Goal: Register for event/course

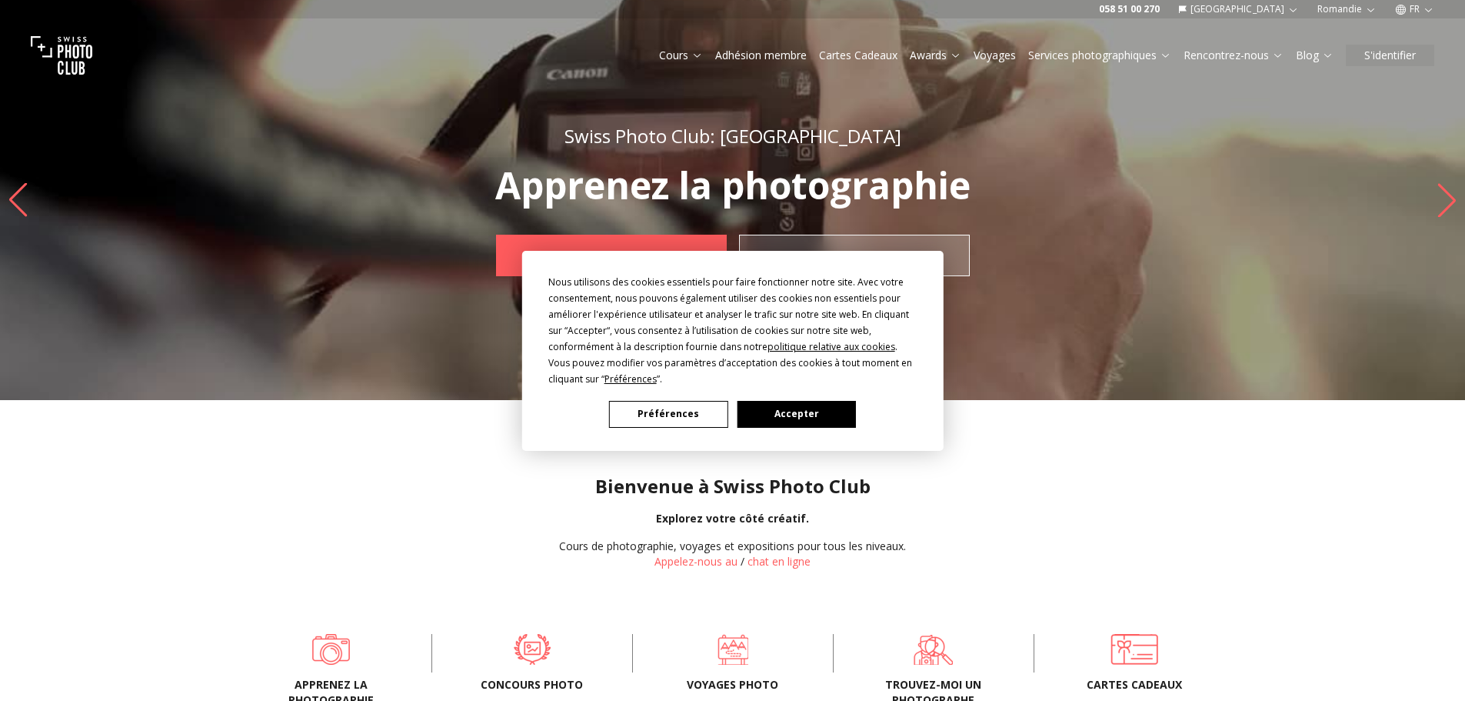
click at [799, 418] on button "Accepter" at bounding box center [796, 414] width 118 height 27
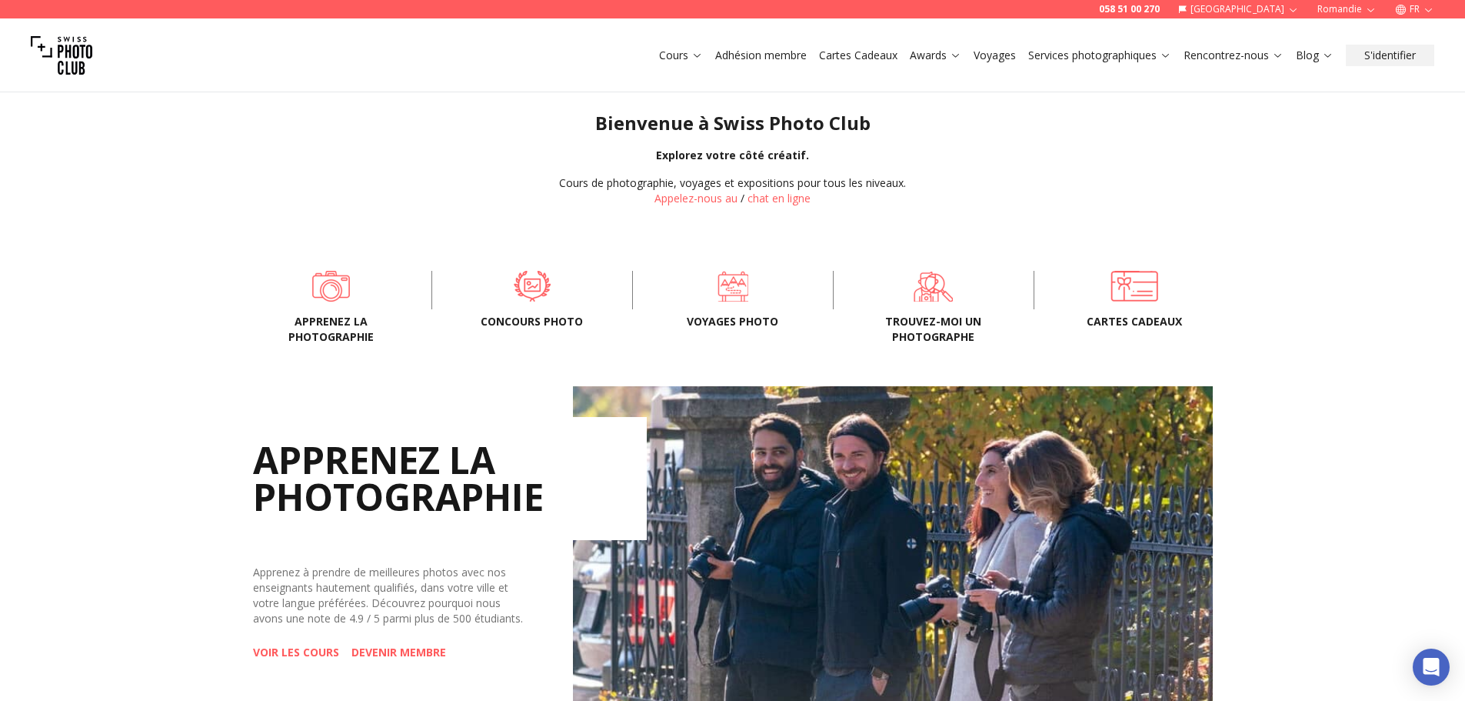
scroll to position [385, 0]
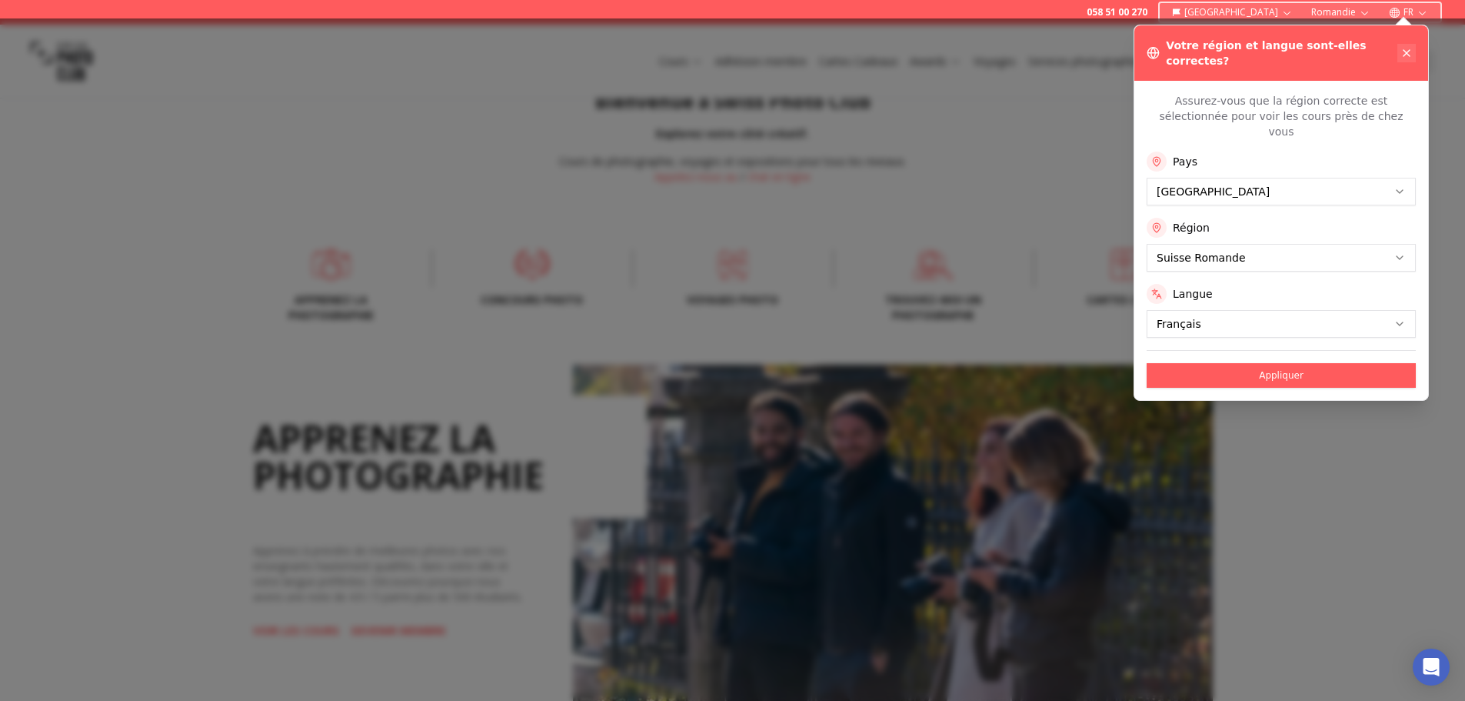
click at [1404, 50] on icon at bounding box center [1406, 53] width 6 height 6
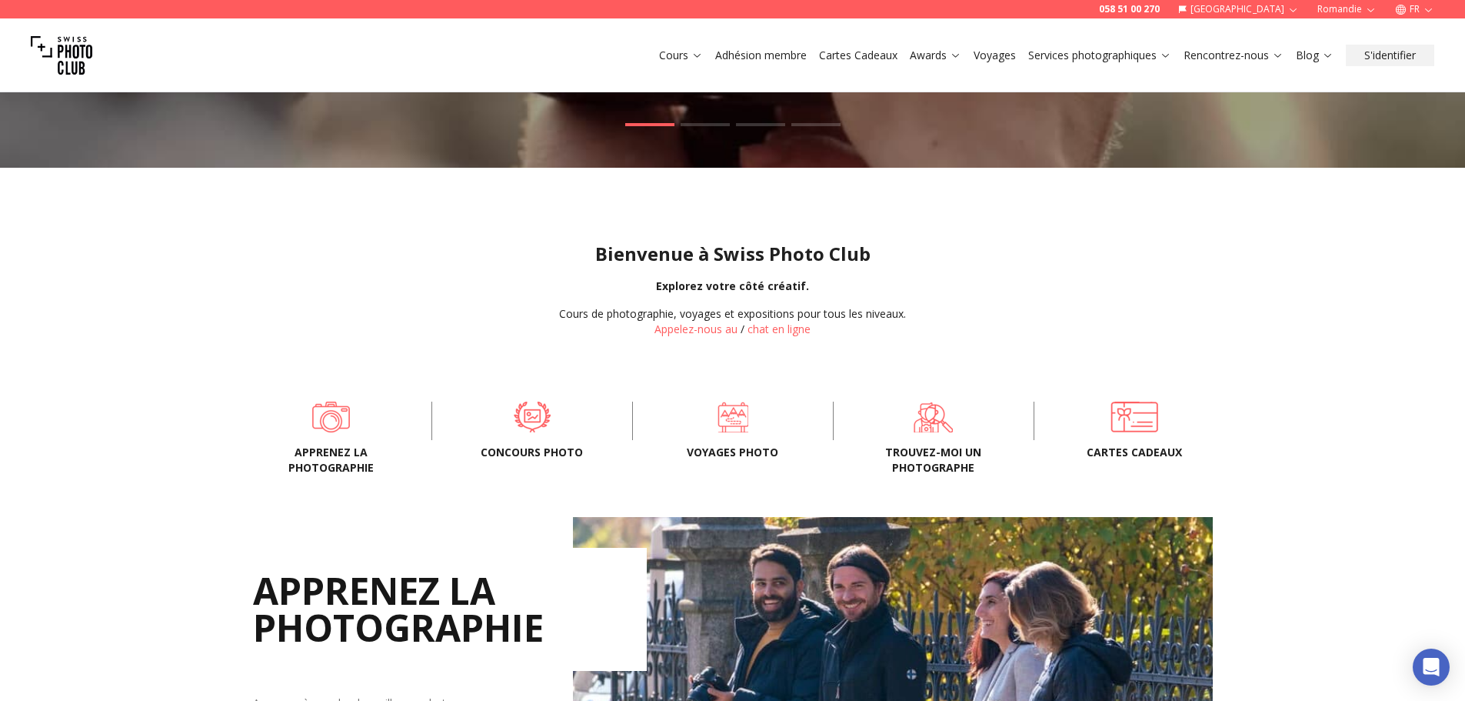
scroll to position [231, 0]
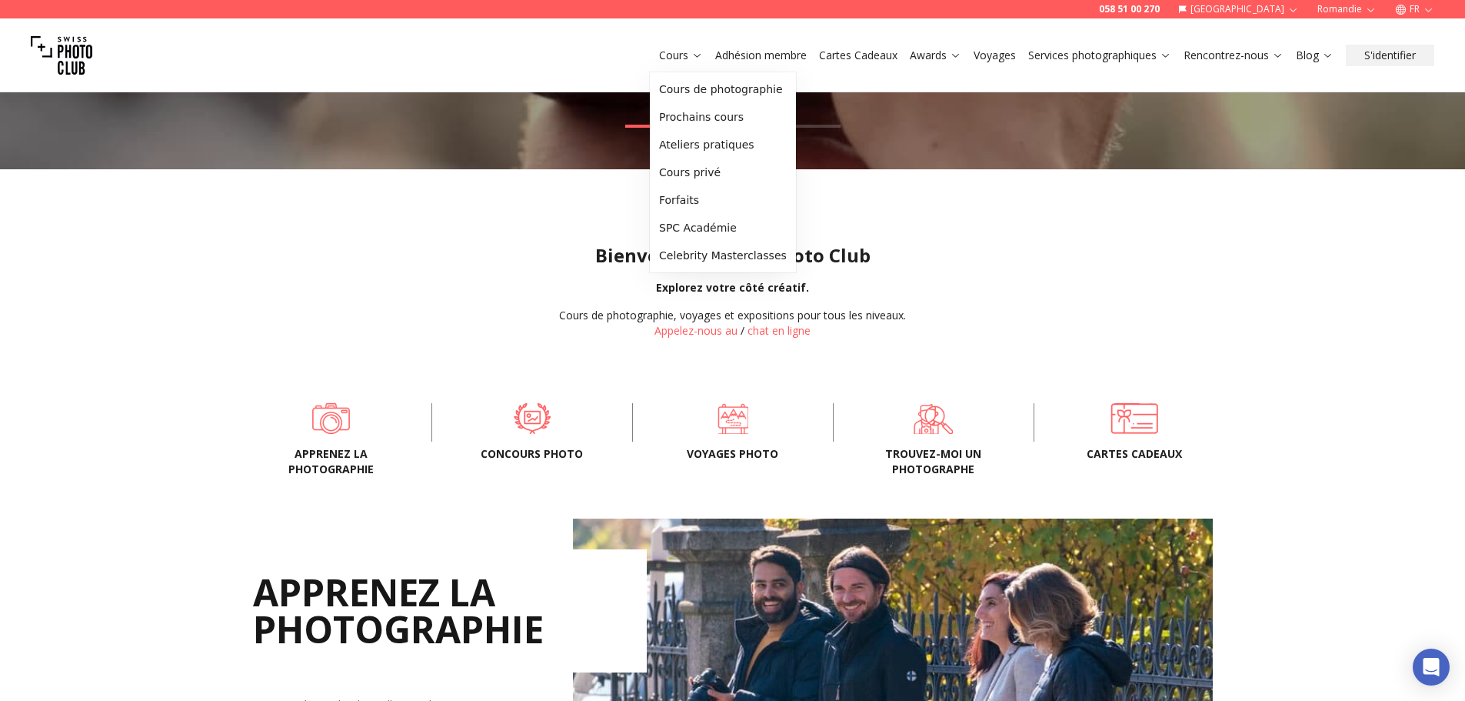
click at [683, 52] on link "Cours" at bounding box center [681, 55] width 44 height 15
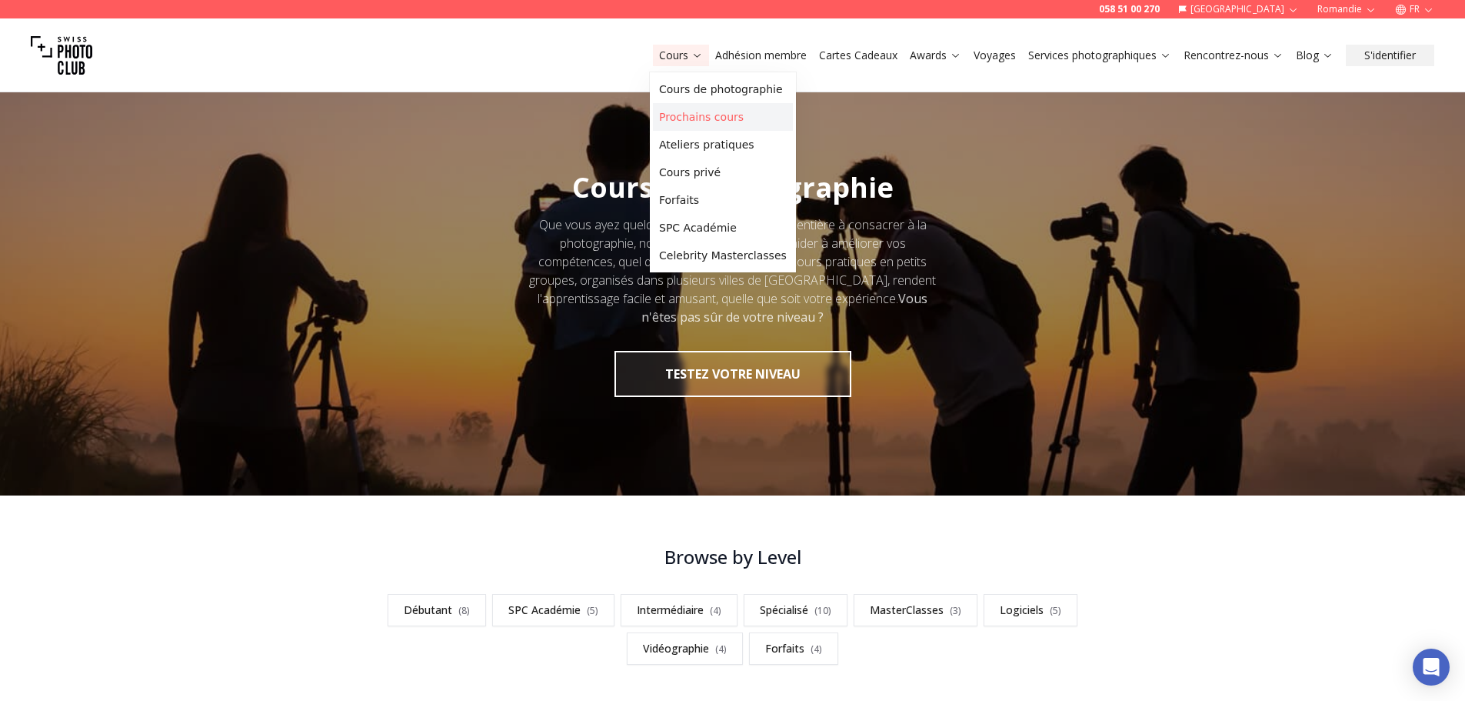
click at [684, 124] on link "Prochains cours" at bounding box center [723, 117] width 140 height 28
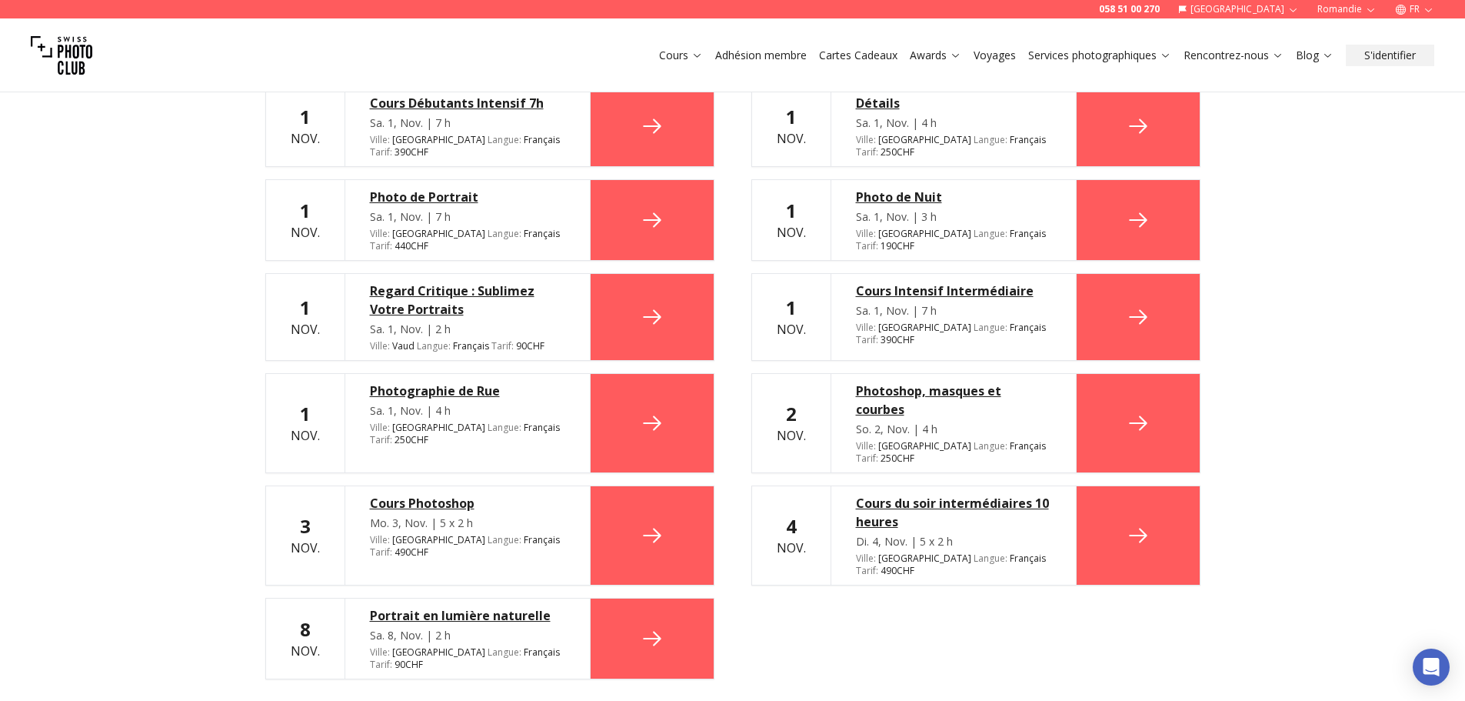
scroll to position [2230, 0]
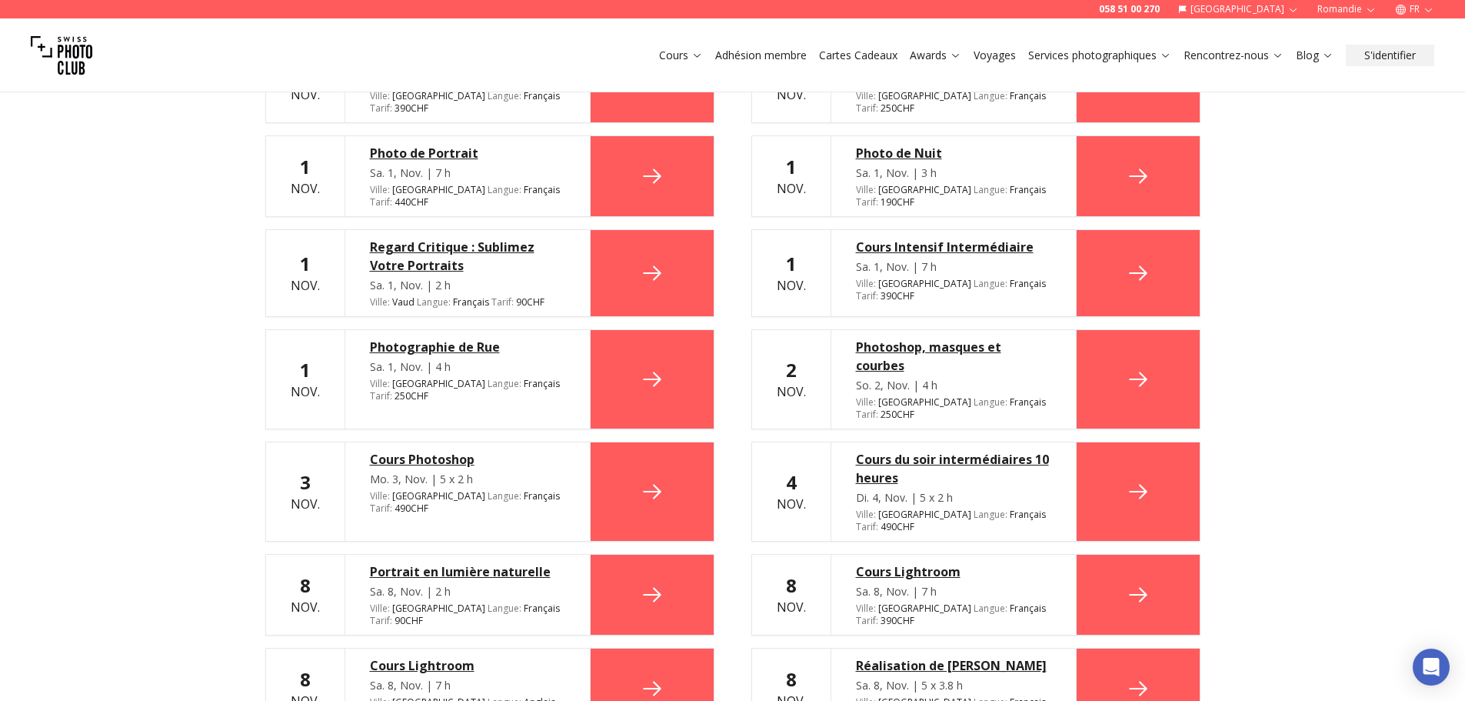
click at [431, 450] on div "Cours Photoshop" at bounding box center [467, 459] width 195 height 18
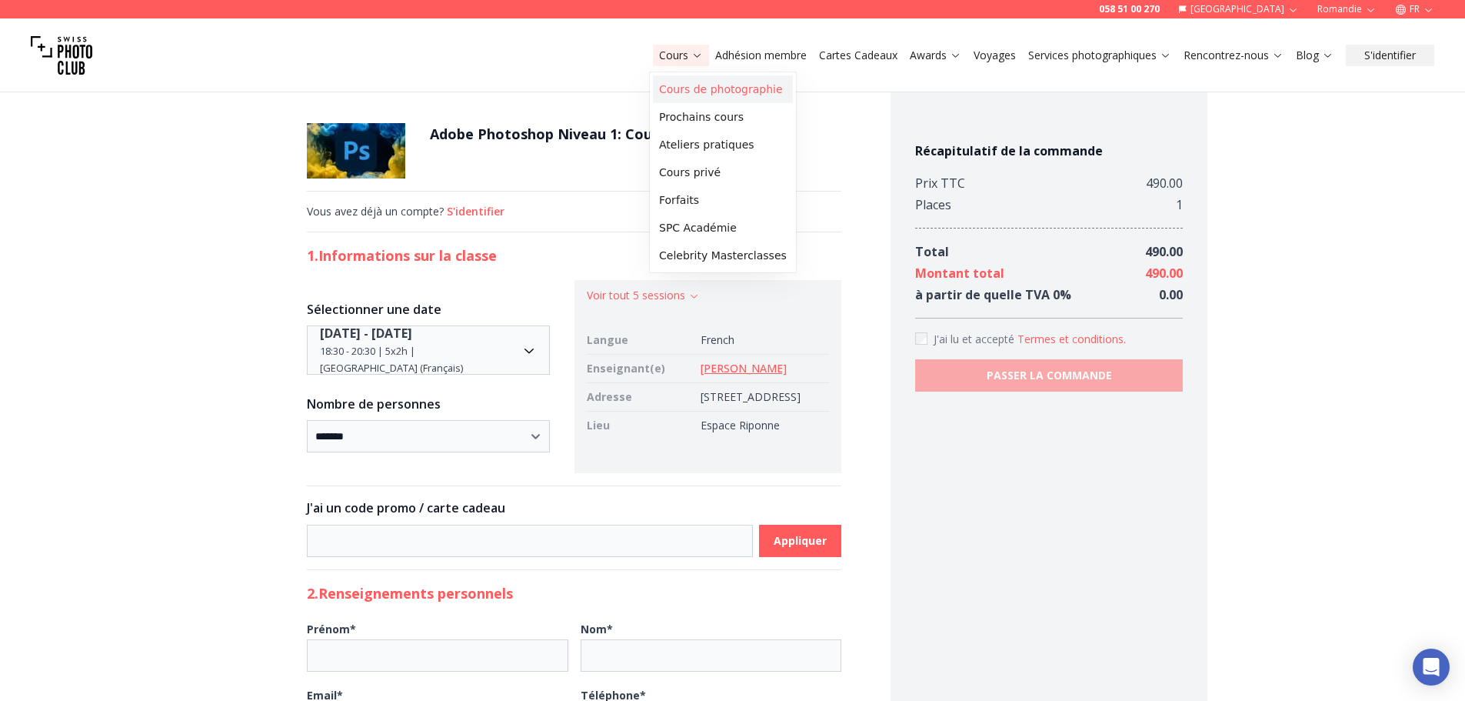
click at [689, 89] on link "Cours de photographie" at bounding box center [723, 89] width 140 height 28
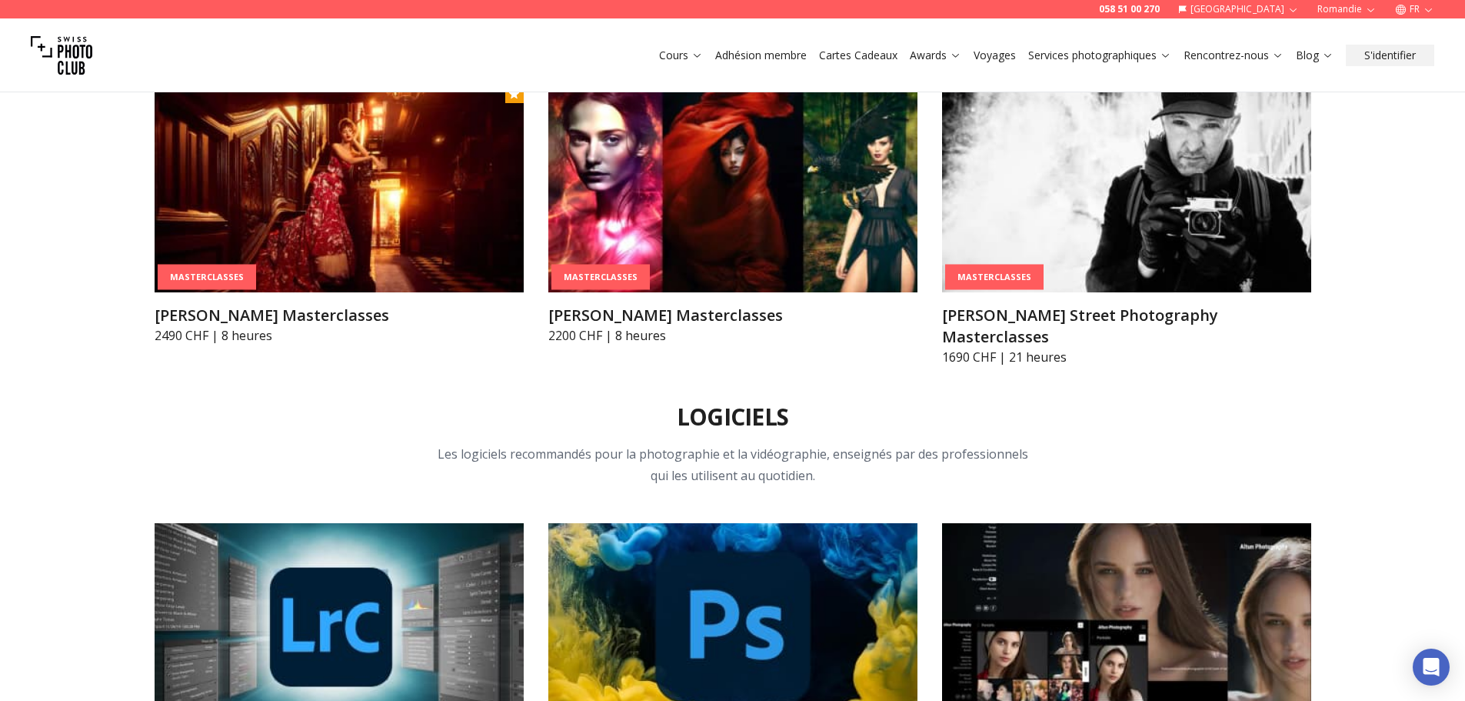
scroll to position [5076, 0]
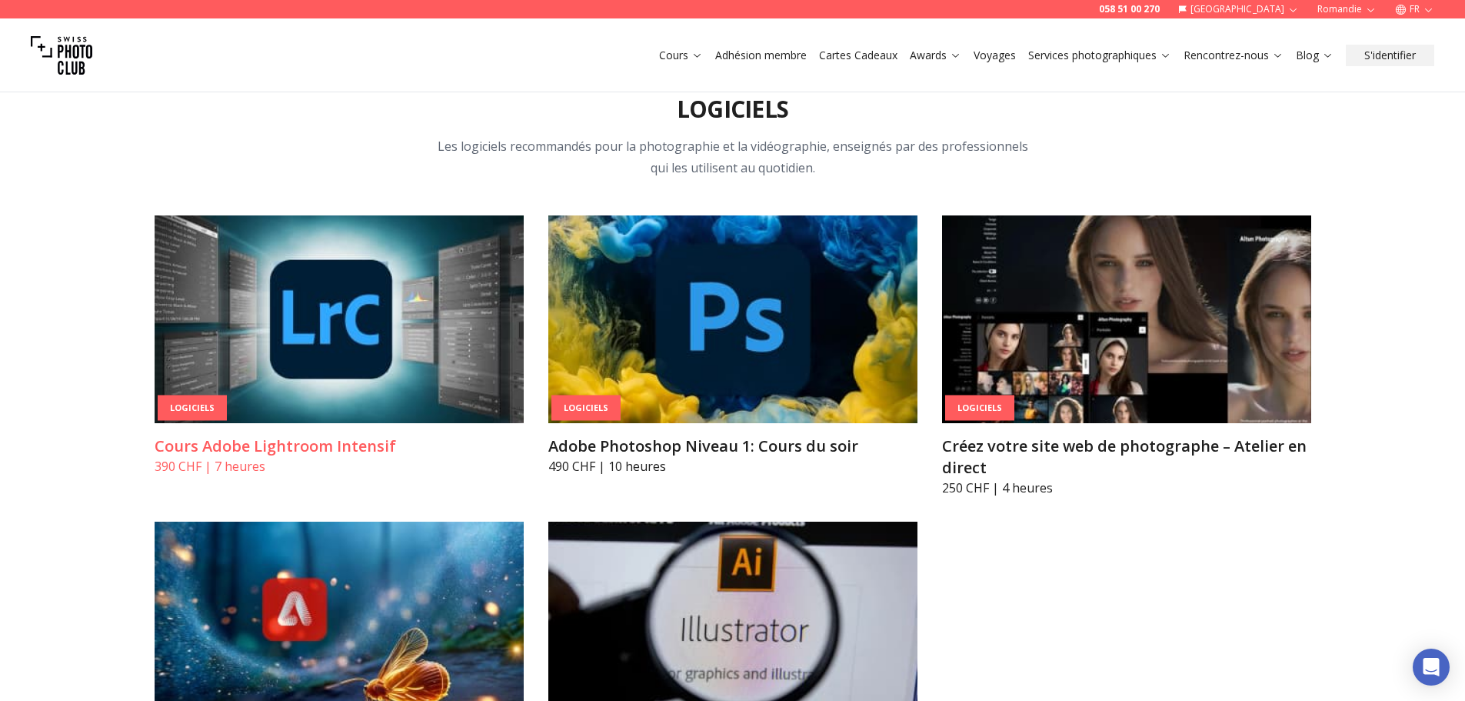
click at [347, 270] on img at bounding box center [339, 319] width 369 height 208
